Goal: Book appointment/travel/reservation

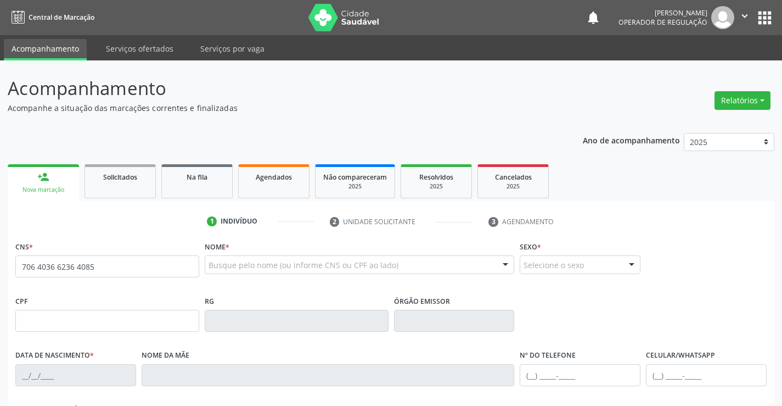
type input "706 4036 6236 4085"
type input "501851227"
type input "SP"
type input "[DATE]"
type input "[PERSON_NAME]"
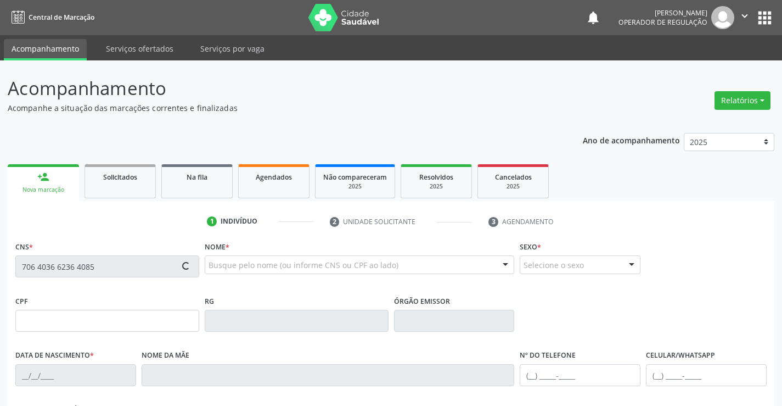
type input "[PHONE_NUMBER]"
type input "S/N"
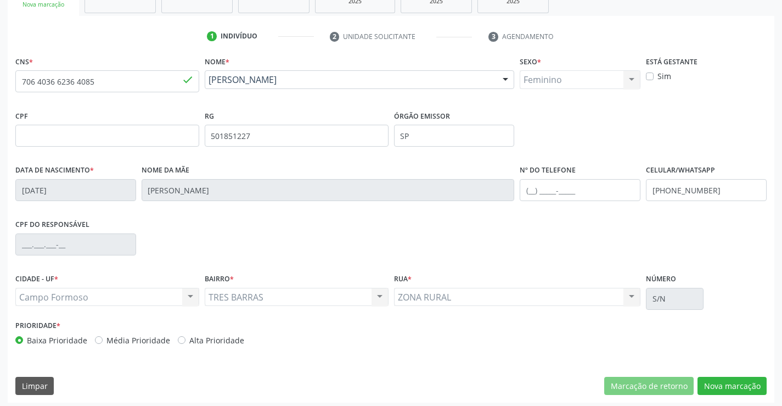
scroll to position [189, 0]
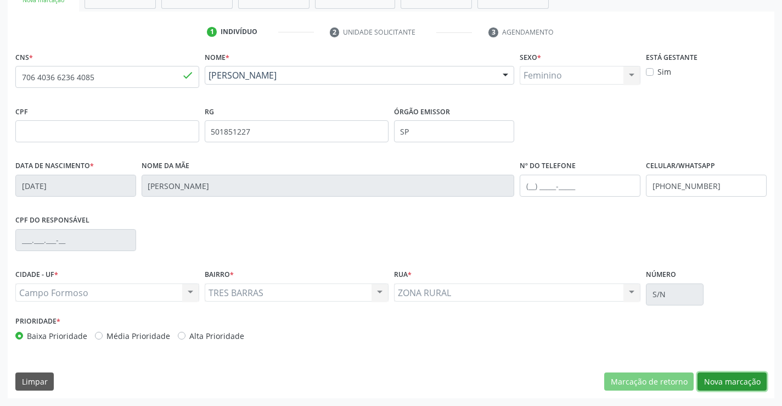
click at [726, 380] on button "Nova marcação" at bounding box center [731, 381] width 69 height 19
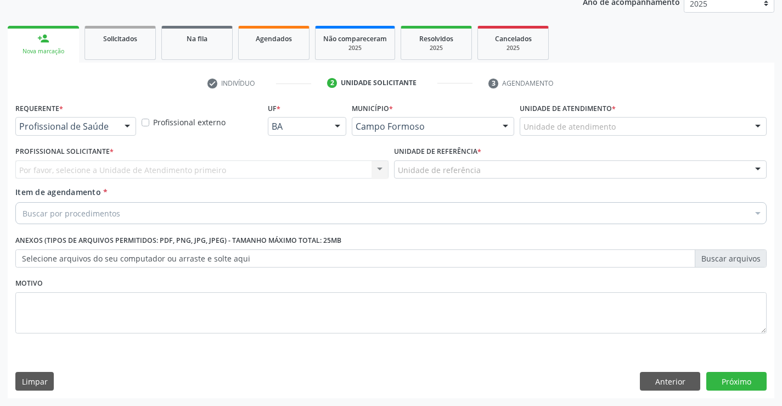
scroll to position [138, 0]
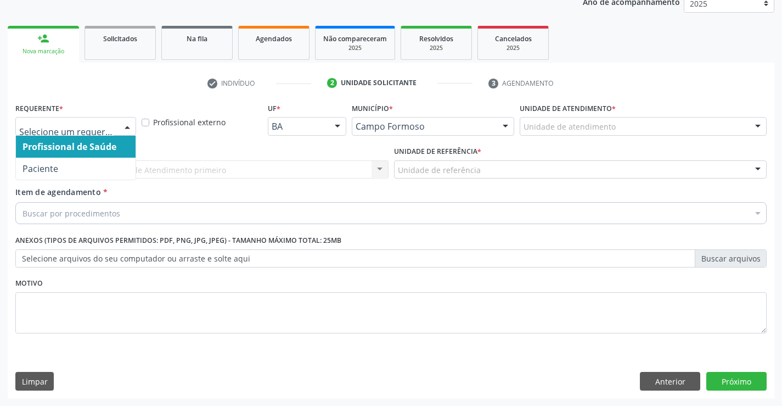
click at [128, 128] on div at bounding box center [127, 126] width 16 height 19
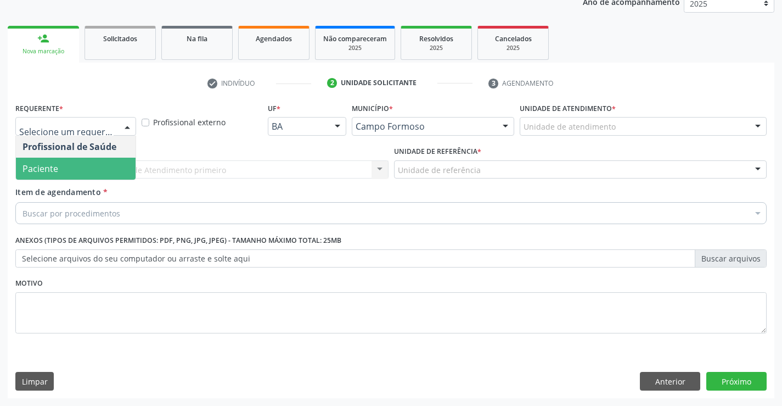
click at [92, 169] on span "Paciente" at bounding box center [76, 168] width 120 height 22
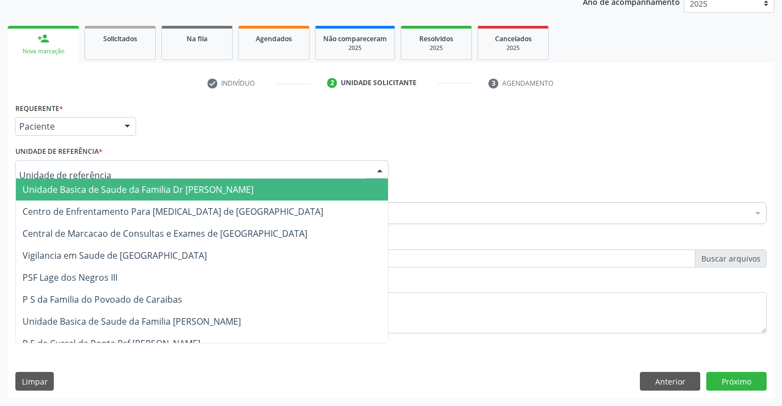
click at [126, 167] on div at bounding box center [201, 169] width 373 height 19
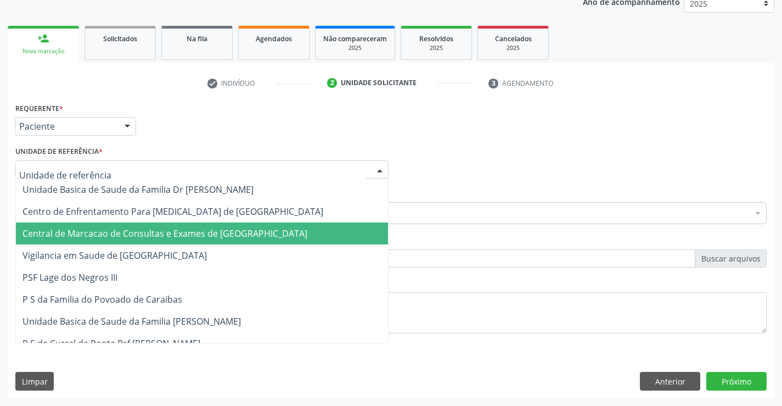
click at [159, 233] on span "Central de Marcacao de Consultas e Exames de [GEOGRAPHIC_DATA]" at bounding box center [164, 233] width 285 height 12
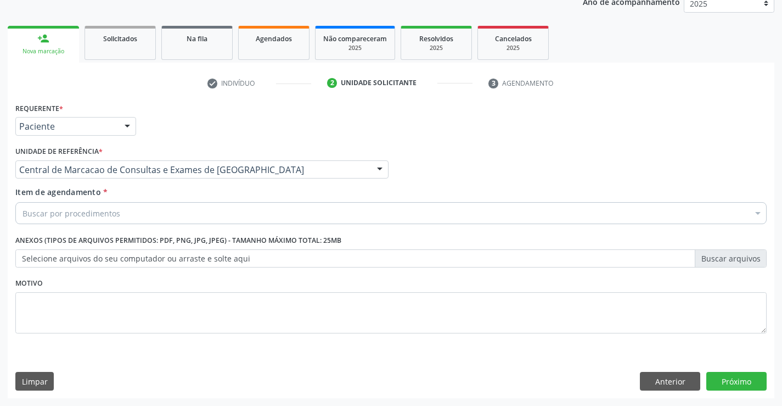
click at [162, 214] on div "Buscar por procedimentos" at bounding box center [390, 213] width 751 height 22
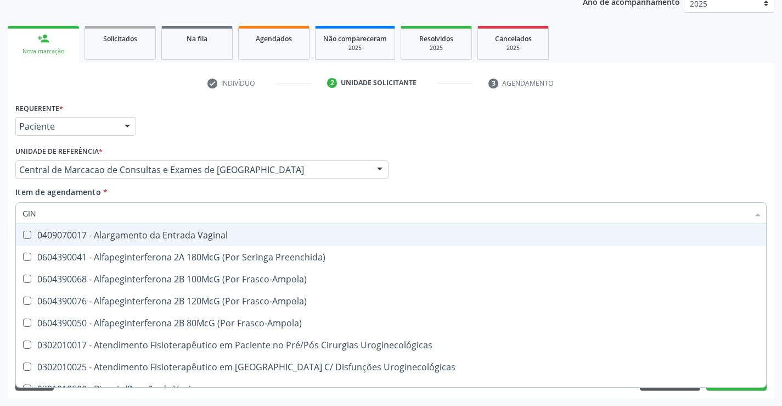
type input "GINE"
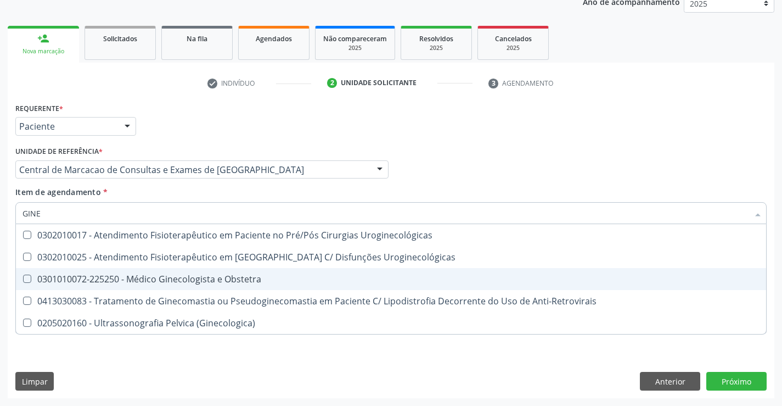
click at [187, 279] on div "0301010072-225250 - Médico Ginecologista e Obstetra" at bounding box center [390, 278] width 737 height 9
checkbox Obstetra "true"
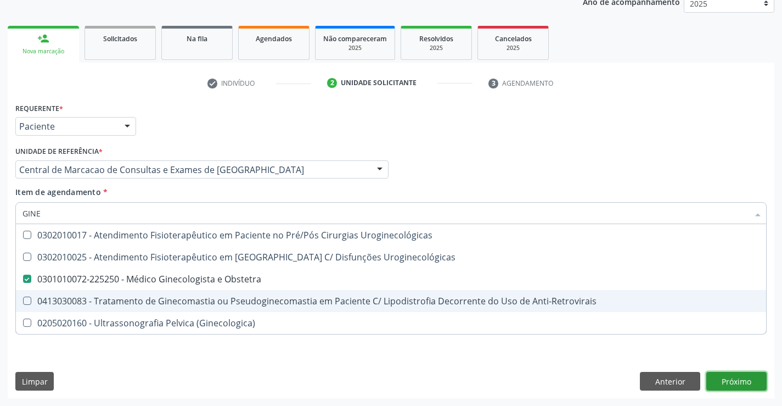
click at [722, 382] on div "Requerente * Paciente Profissional de Saúde Paciente Nenhum resultado encontrad…" at bounding box center [391, 249] width 767 height 298
checkbox Uroginecológicas "true"
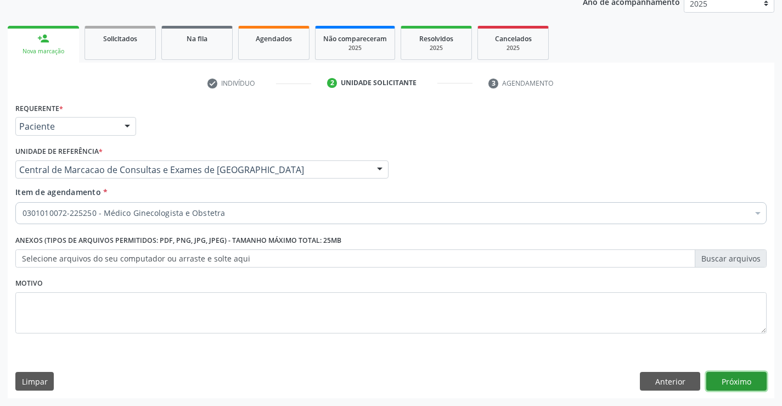
click at [723, 379] on button "Próximo" at bounding box center [736, 381] width 60 height 19
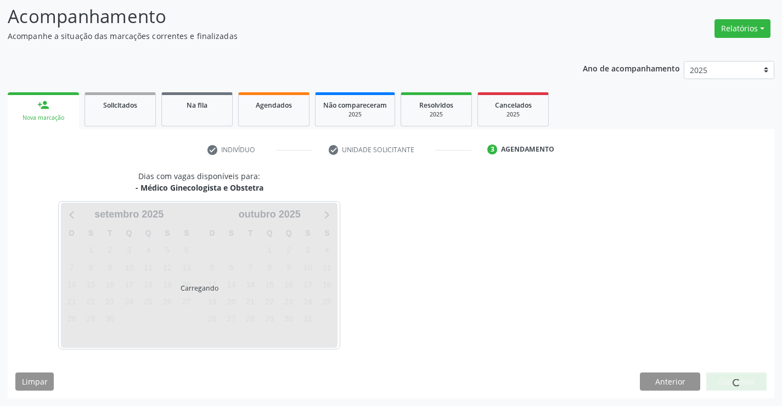
scroll to position [72, 0]
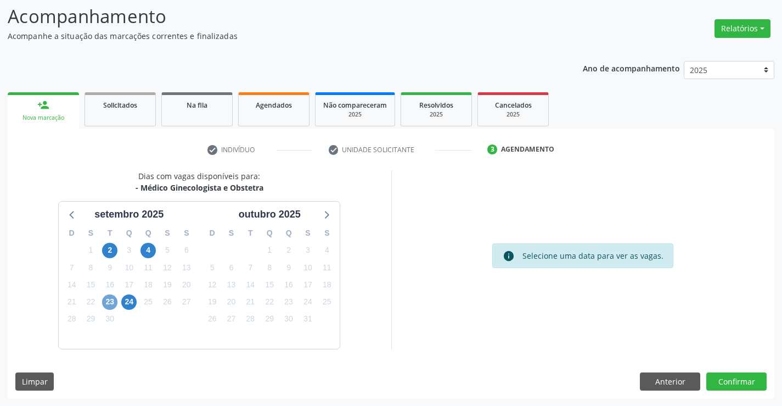
click at [106, 299] on span "23" at bounding box center [109, 301] width 15 height 15
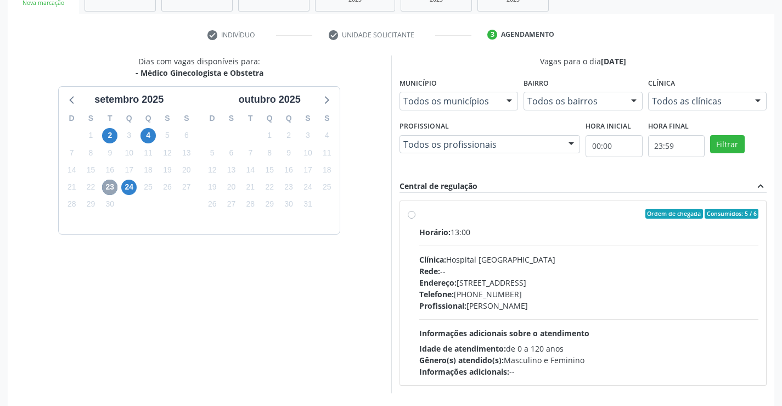
scroll to position [188, 0]
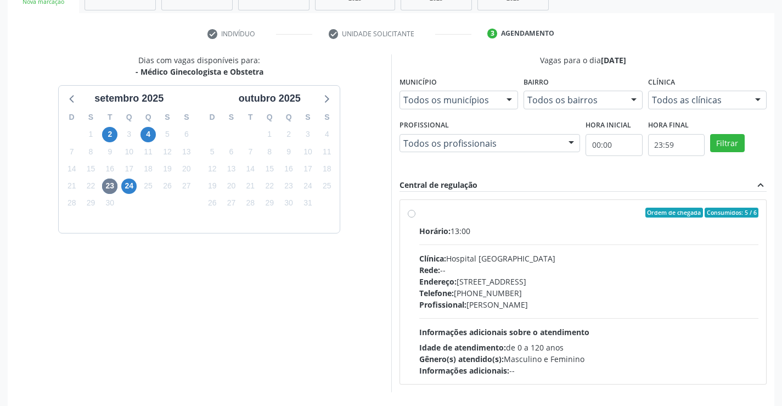
click at [419, 213] on label "Ordem de chegada Consumidos: 5 / 6 Horário: 13:00 Clínica: Hospital [GEOGRAPHIC…" at bounding box center [589, 291] width 340 height 168
click at [409, 213] on input "Ordem de chegada Consumidos: 5 / 6 Horário: 13:00 Clínica: Hospital [GEOGRAPHIC…" at bounding box center [412, 212] width 8 height 10
radio input "true"
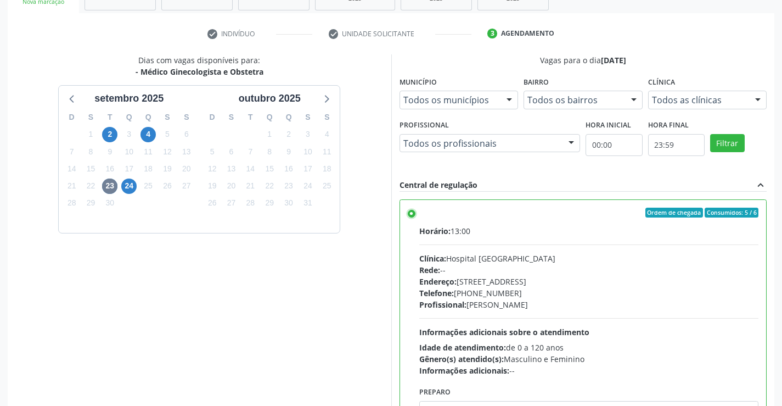
scroll to position [250, 0]
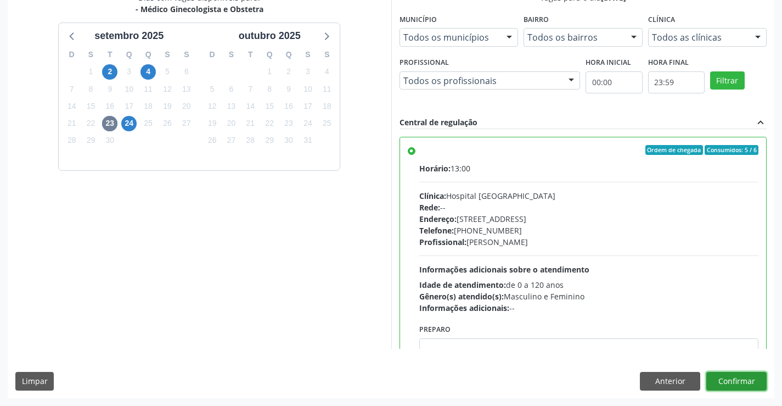
click at [723, 381] on button "Confirmar" at bounding box center [736, 381] width 60 height 19
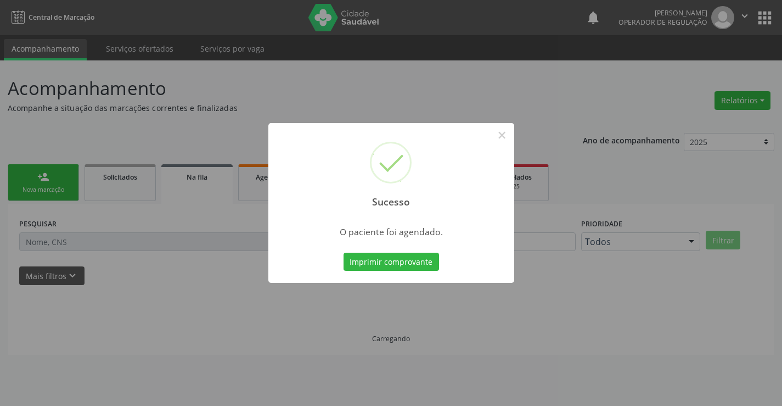
scroll to position [0, 0]
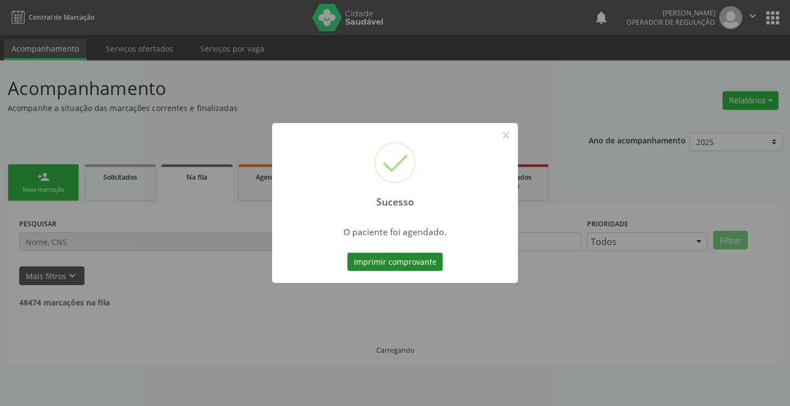
click at [417, 263] on button "Imprimir comprovante" at bounding box center [394, 261] width 95 height 19
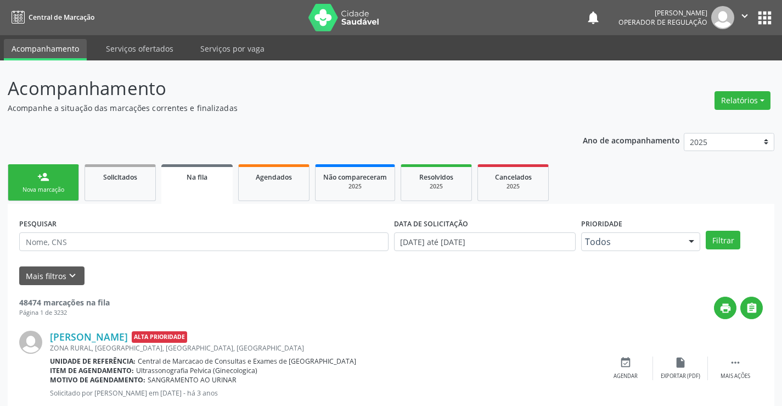
click at [747, 19] on icon "" at bounding box center [745, 16] width 12 height 12
click at [707, 67] on link "Sair" at bounding box center [717, 66] width 76 height 15
